Goal: Navigation & Orientation: Find specific page/section

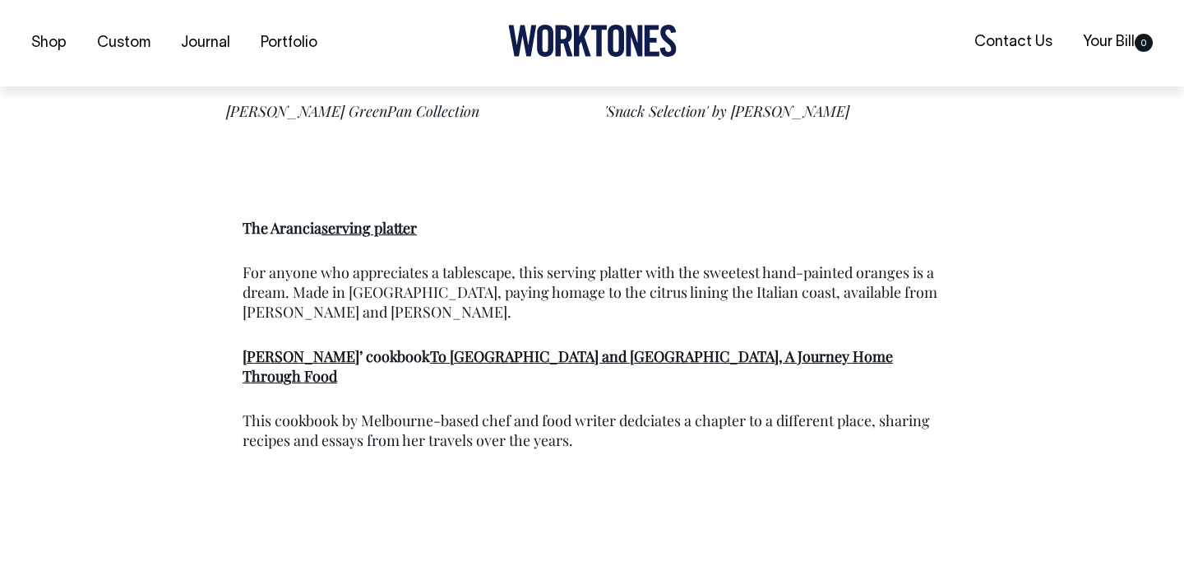
scroll to position [5258, 0]
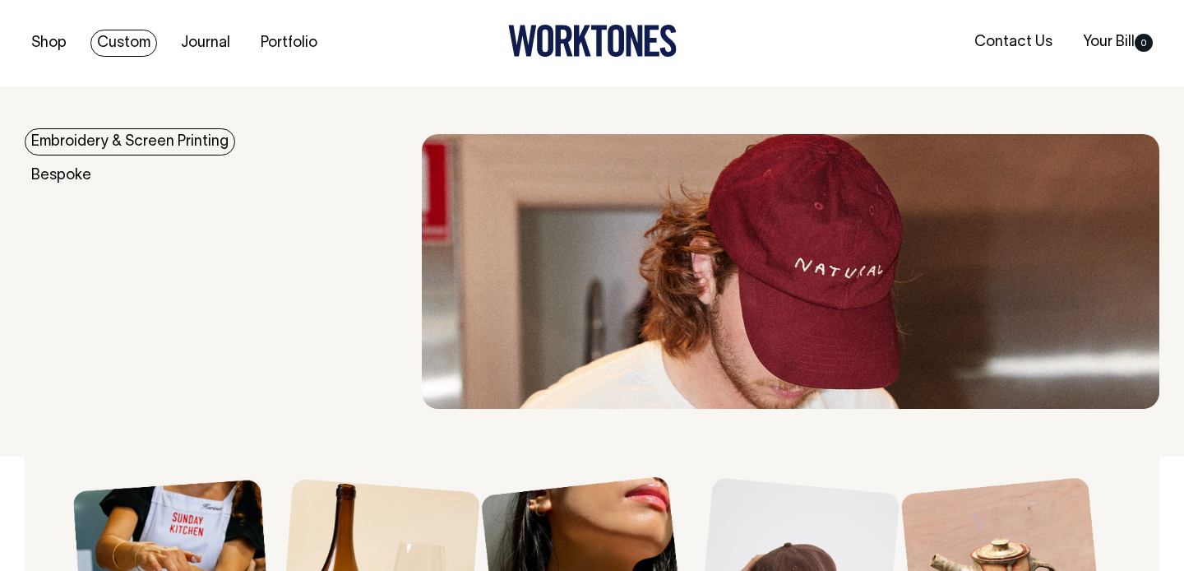
scroll to position [1, 0]
click at [141, 42] on link "Custom" at bounding box center [123, 42] width 67 height 27
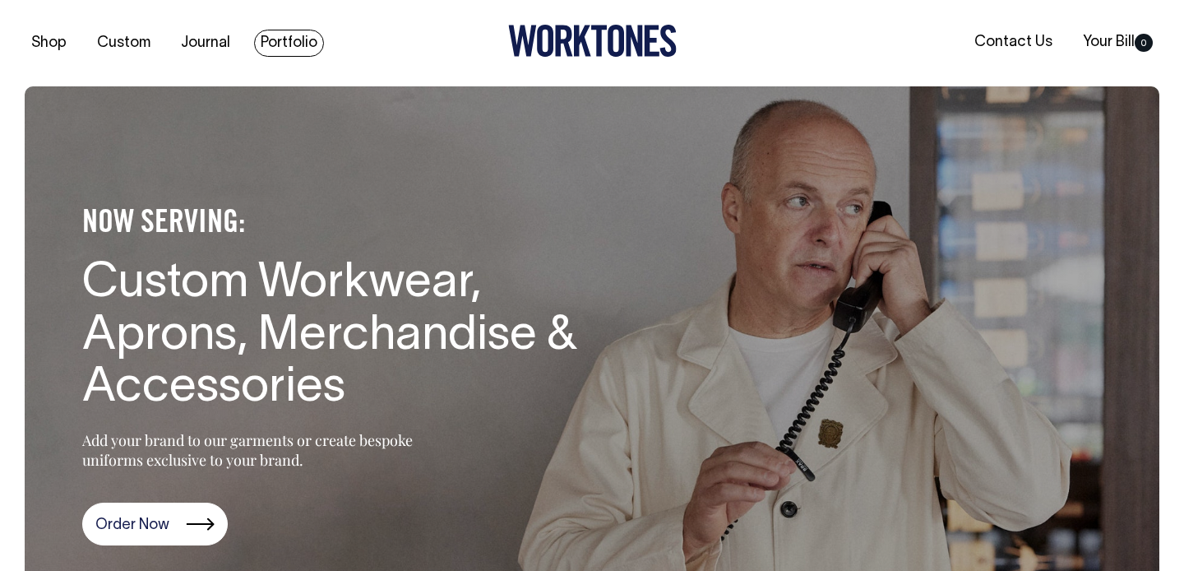
click at [291, 37] on link "Portfolio" at bounding box center [289, 43] width 70 height 27
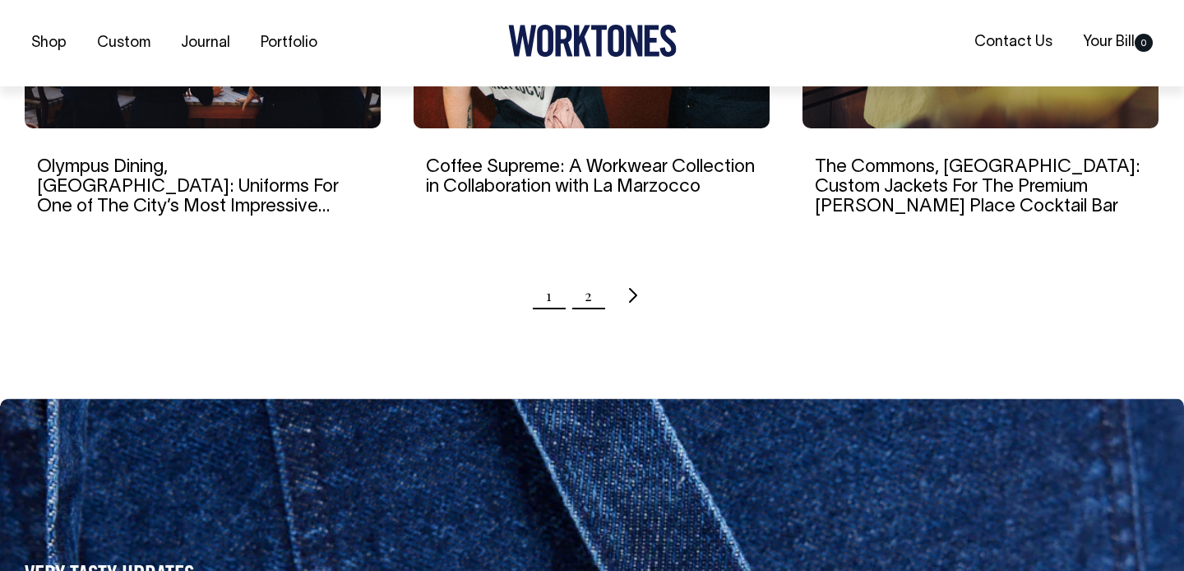
scroll to position [1826, 0]
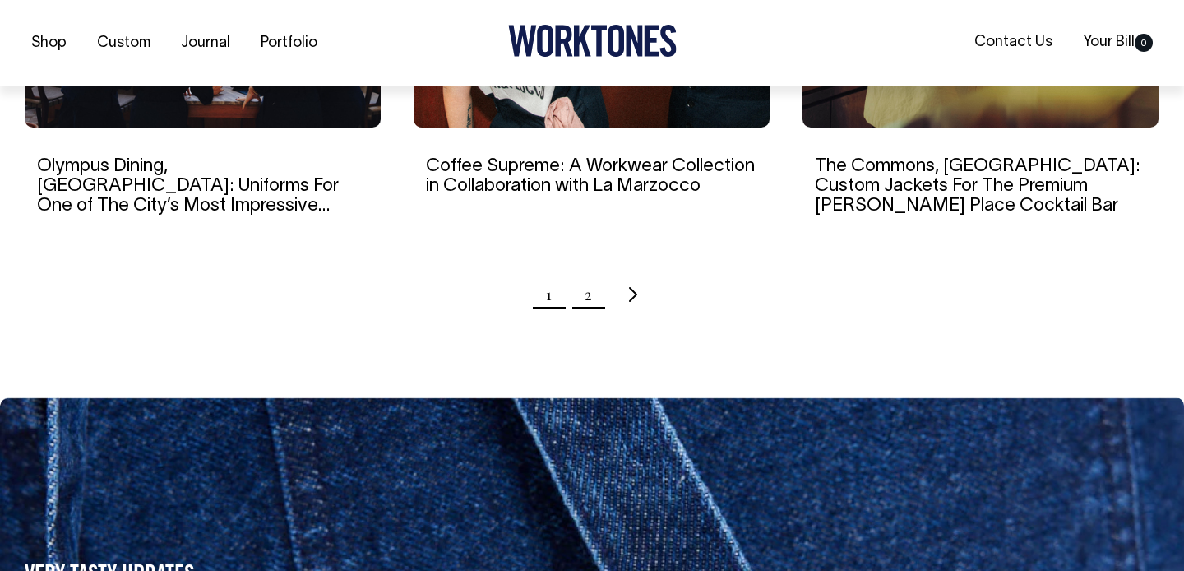
click at [590, 274] on link "2" at bounding box center [588, 294] width 7 height 41
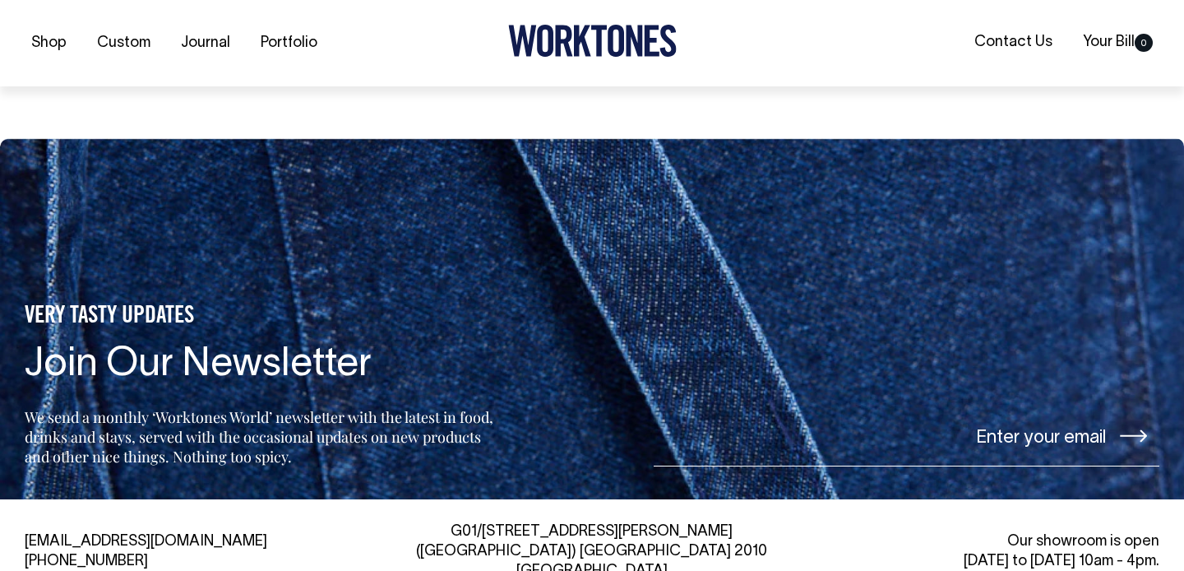
scroll to position [2086, 0]
